Goal: Navigation & Orientation: Find specific page/section

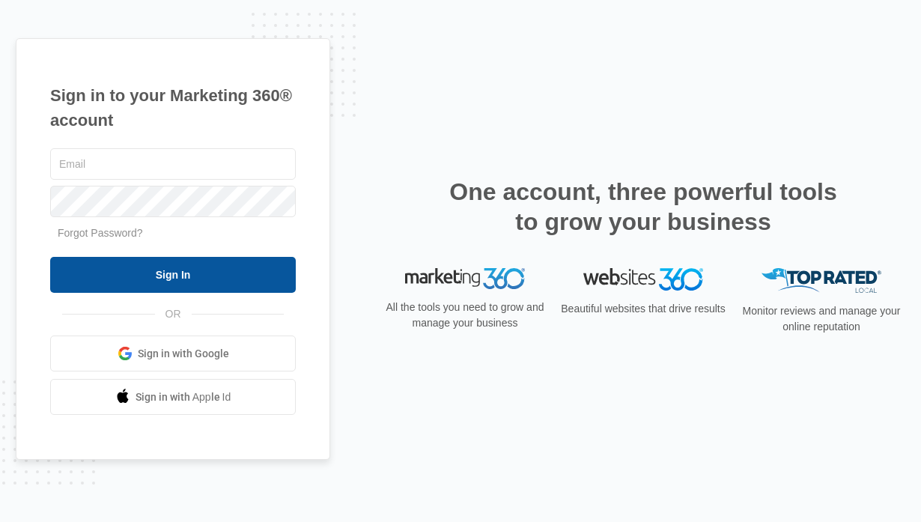
type input "[PERSON_NAME][EMAIL_ADDRESS][DOMAIN_NAME]"
click at [188, 268] on input "Sign In" at bounding box center [173, 275] width 246 height 36
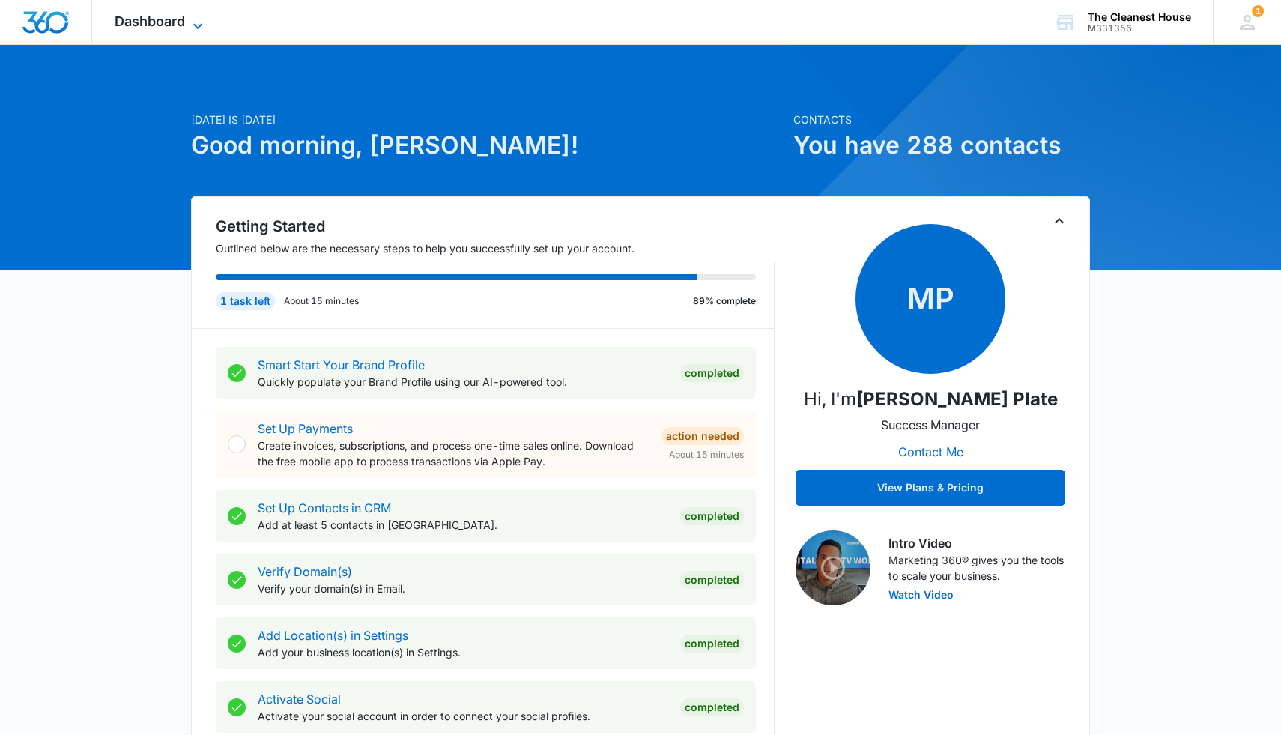
click at [181, 22] on span "Dashboard" at bounding box center [150, 21] width 70 height 16
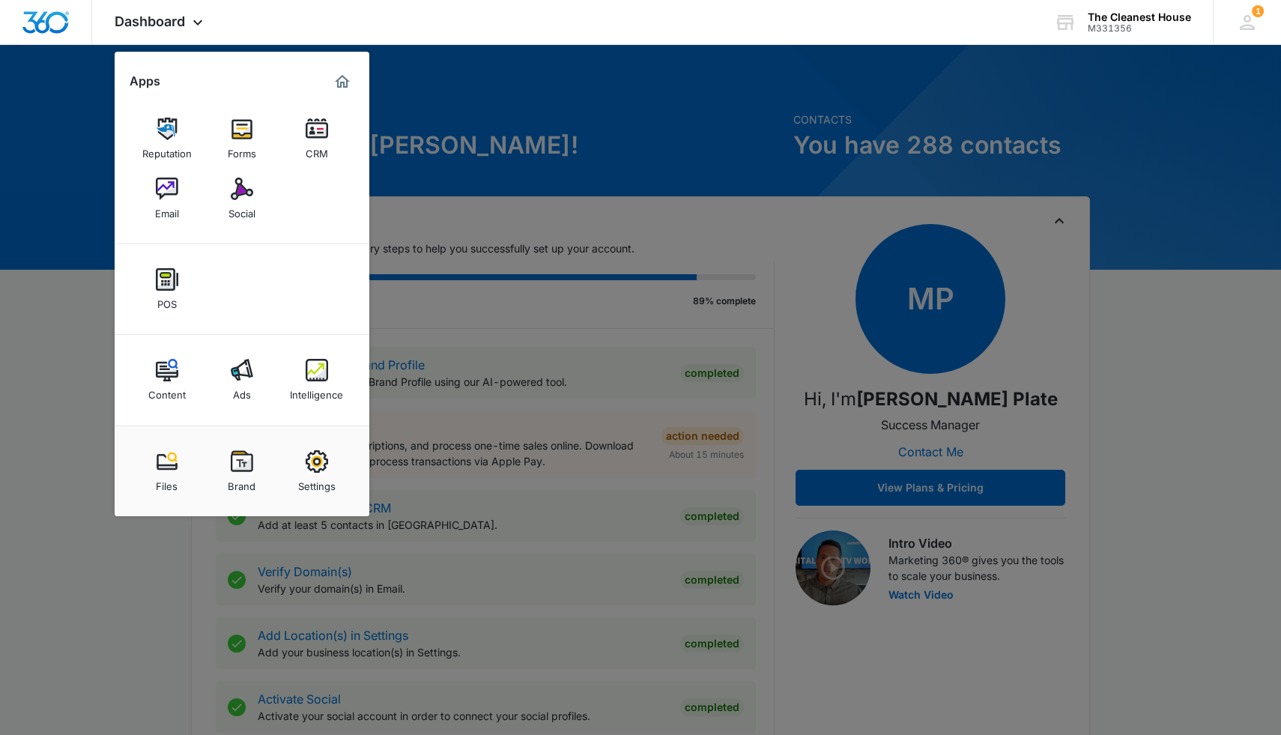
click at [722, 79] on div at bounding box center [640, 367] width 1281 height 735
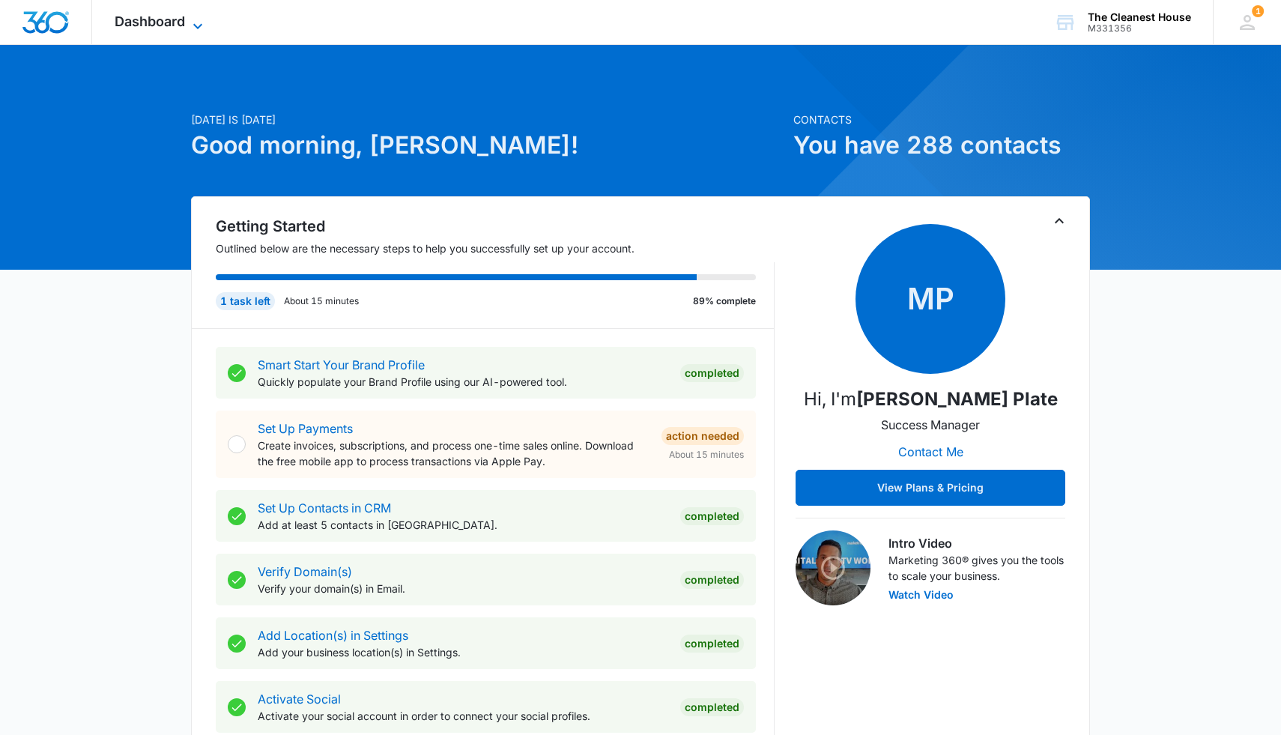
click at [173, 27] on span "Dashboard" at bounding box center [150, 21] width 70 height 16
